Goal: Navigation & Orientation: Find specific page/section

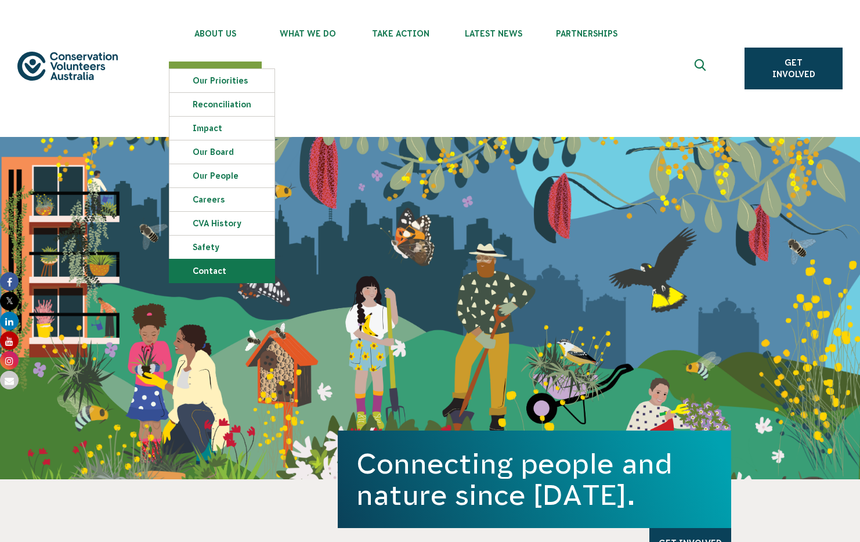
click at [208, 271] on link "Contact" at bounding box center [221, 270] width 105 height 23
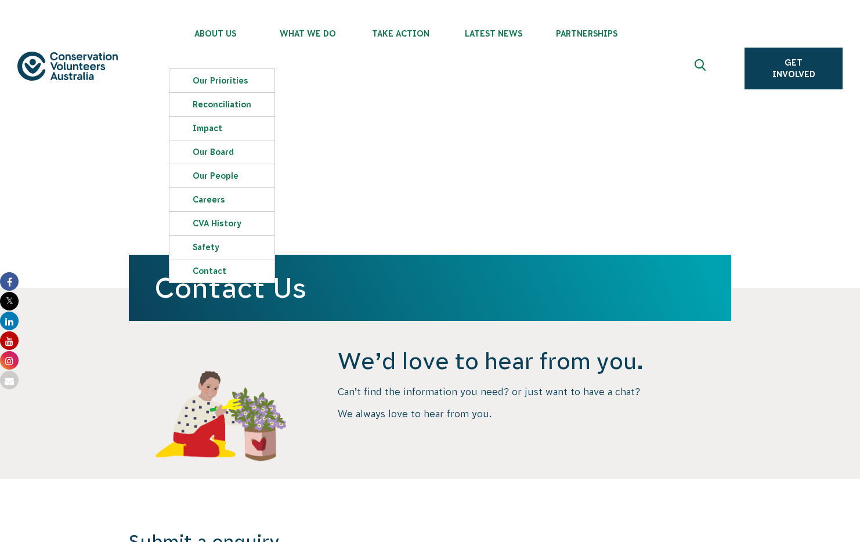
click at [104, 230] on div "Contact Us" at bounding box center [430, 212] width 860 height 151
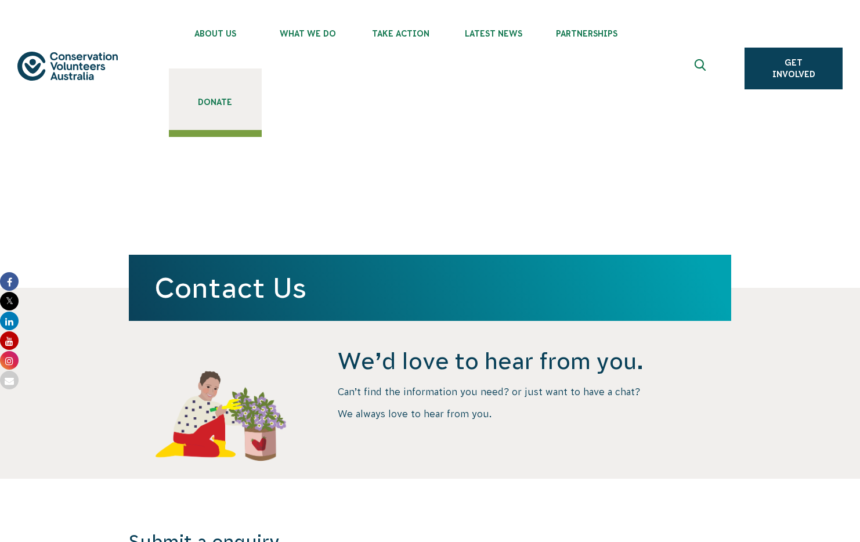
click at [212, 96] on link "Donate" at bounding box center [215, 99] width 93 height 62
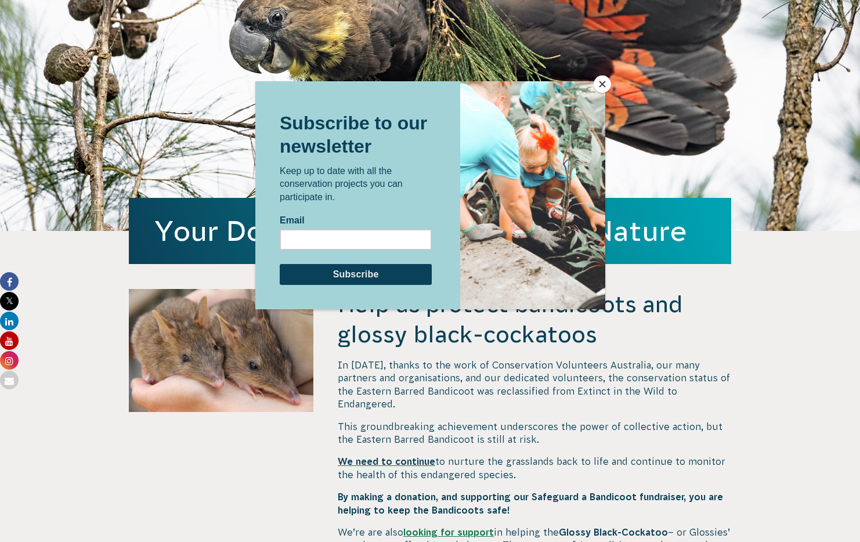
click at [599, 84] on button "Close" at bounding box center [602, 83] width 17 height 17
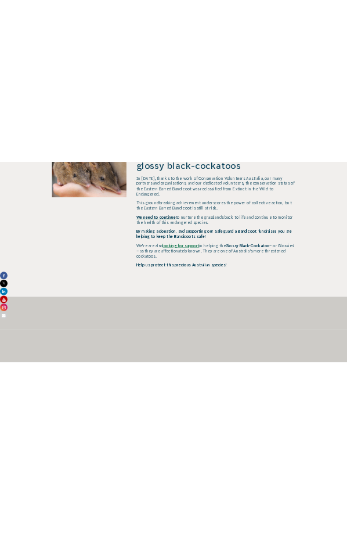
scroll to position [522, 0]
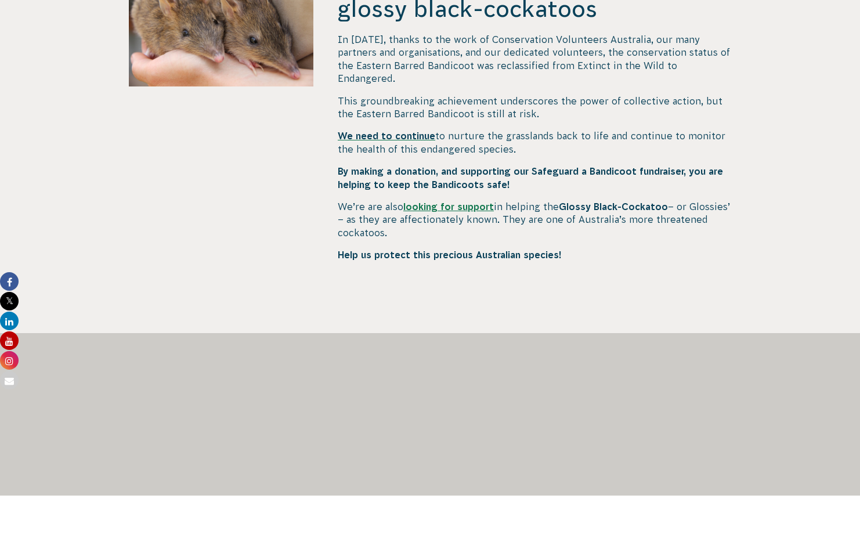
click at [730, 341] on div at bounding box center [430, 373] width 602 height 81
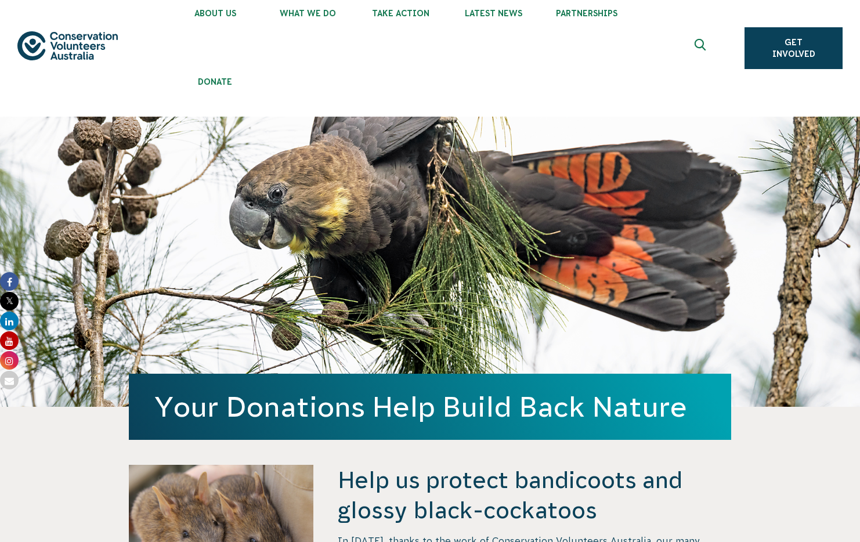
scroll to position [0, 0]
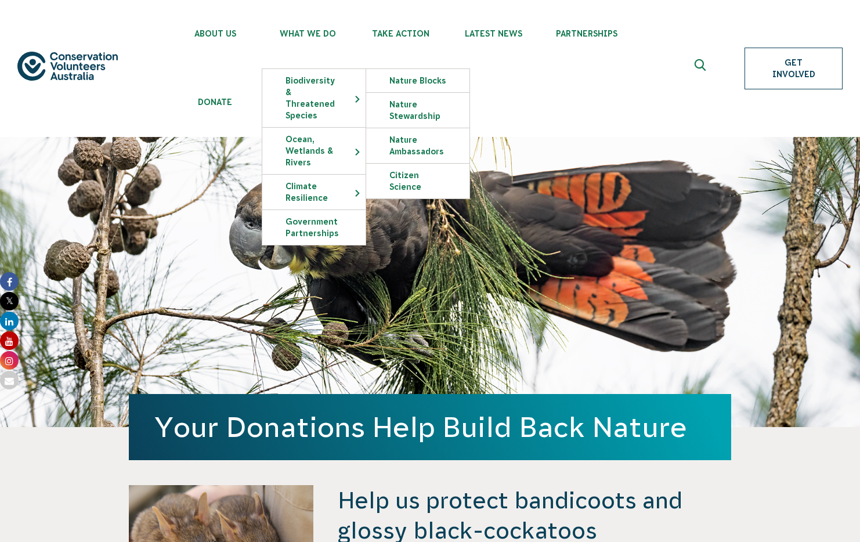
click at [770, 56] on link "Get Involved" at bounding box center [794, 69] width 98 height 42
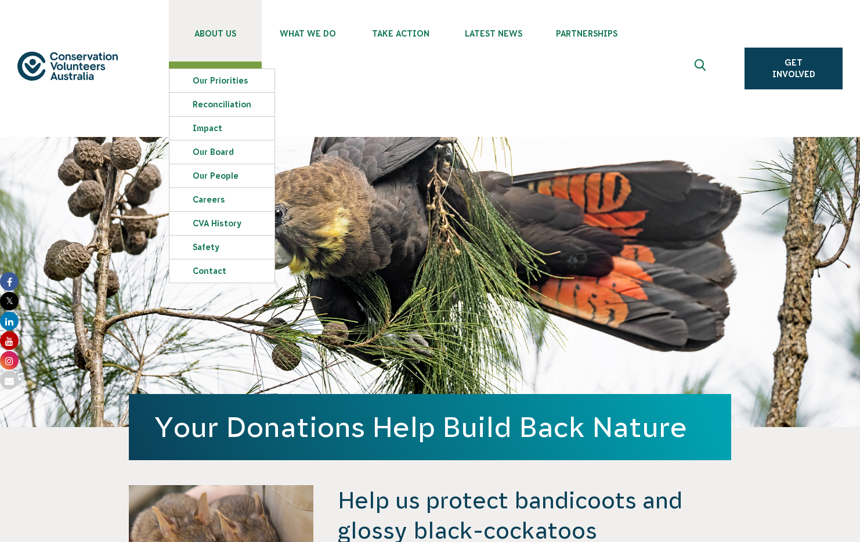
click at [229, 49] on link "About Us" at bounding box center [215, 31] width 93 height 62
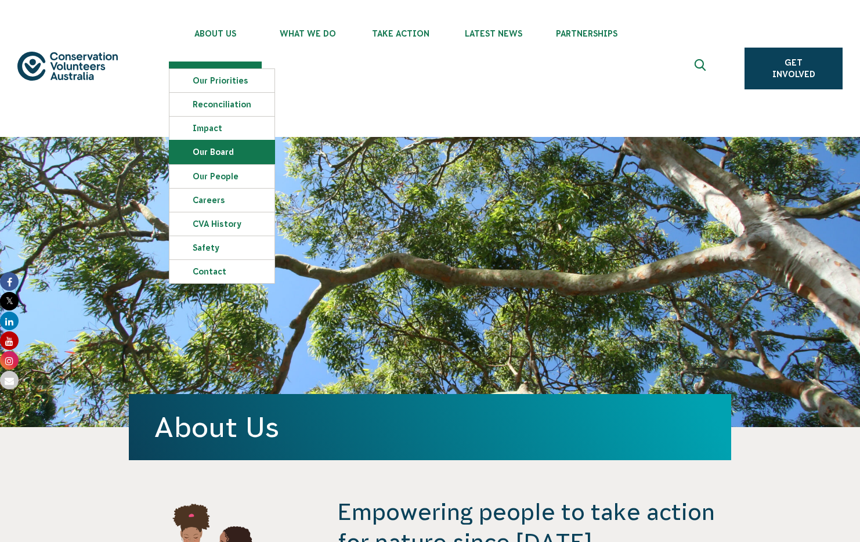
click at [204, 148] on link "Our Board" at bounding box center [221, 151] width 105 height 23
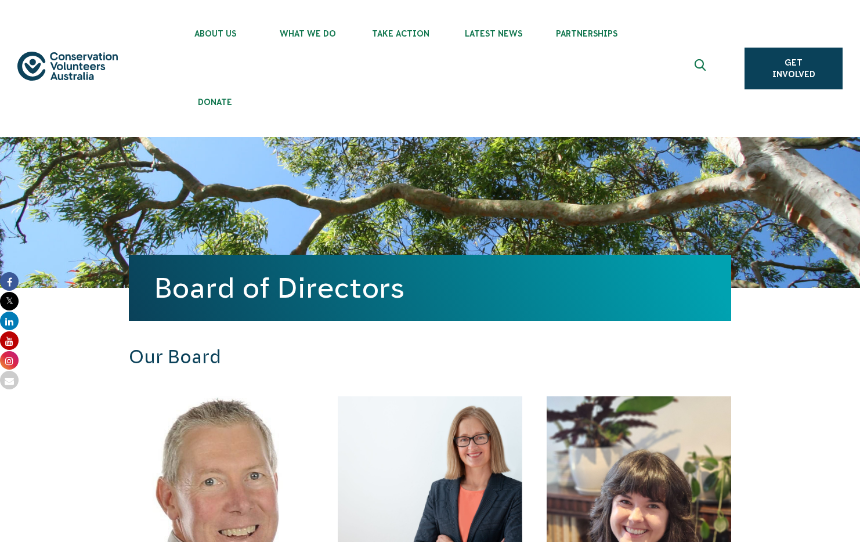
click at [75, 54] on img at bounding box center [67, 66] width 100 height 29
